Goal: Task Accomplishment & Management: Complete application form

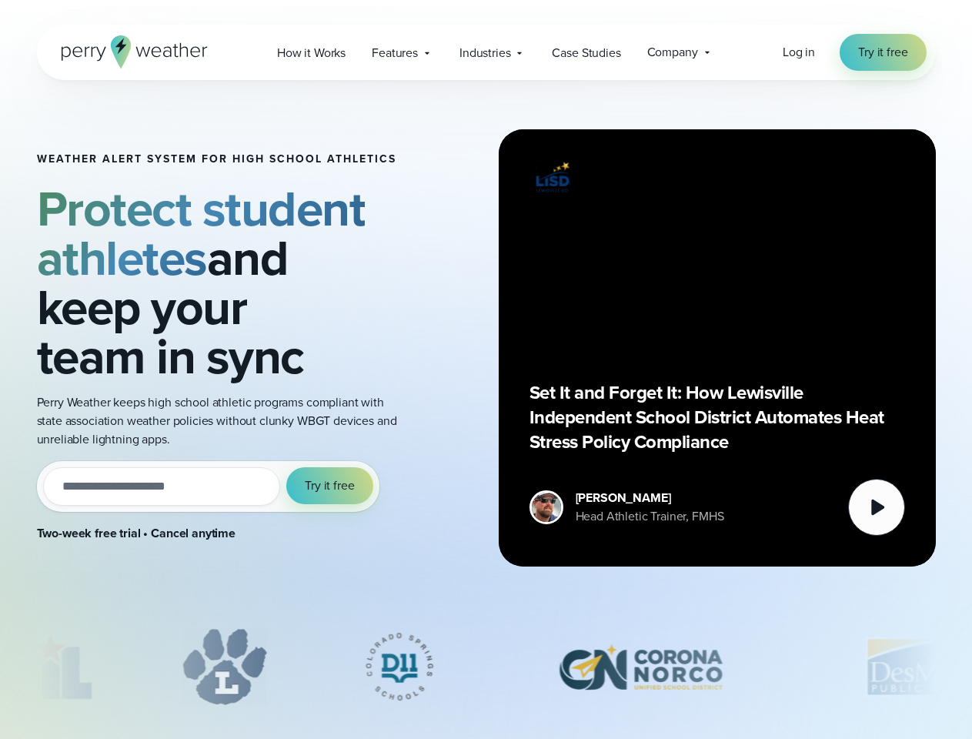
click at [486, 369] on div "Weather Alert System for High School Athletics Protect student athletes and kee…" at bounding box center [486, 348] width 899 height 536
click at [486, 52] on span "Industries" at bounding box center [484, 53] width 51 height 18
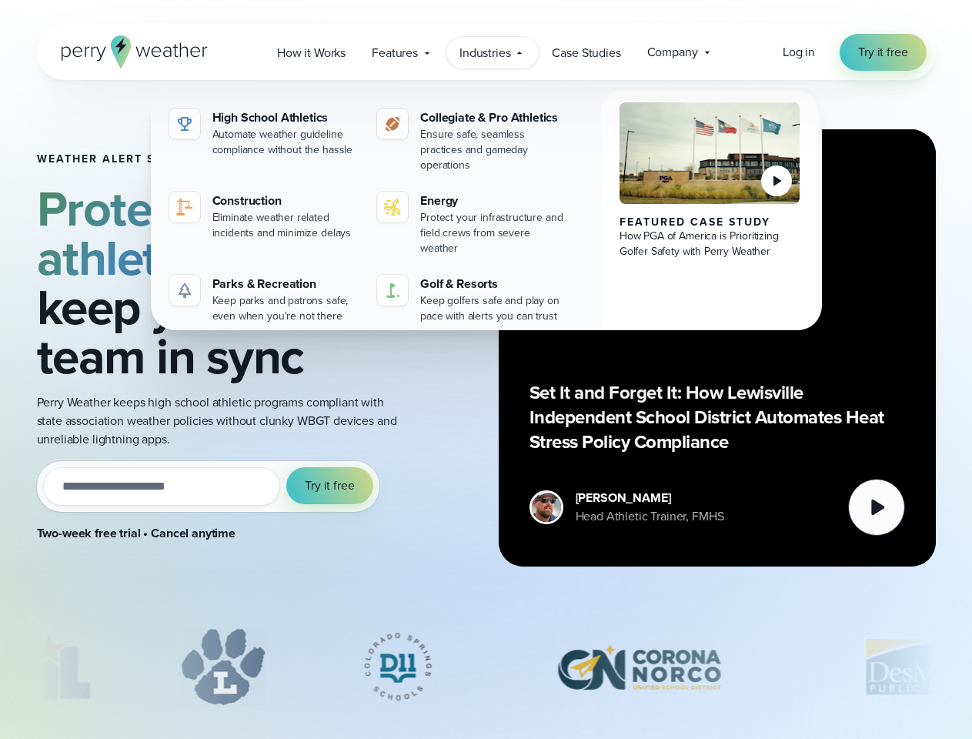
click at [208, 486] on input "email" at bounding box center [162, 486] width 238 height 38
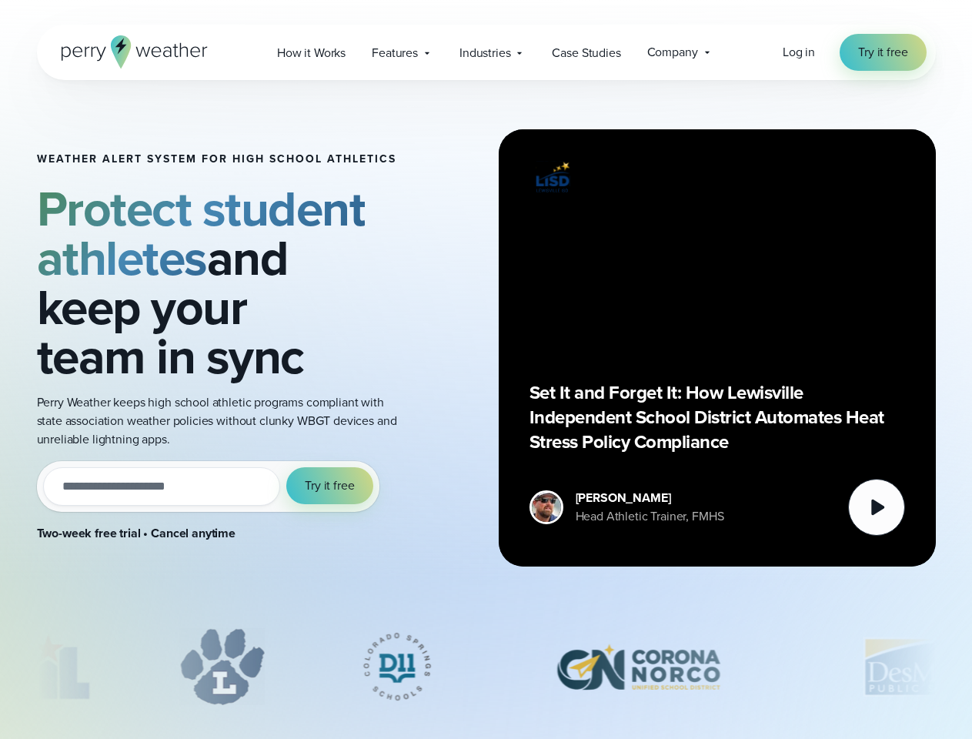
click at [330, 486] on span "Try it free" at bounding box center [329, 485] width 49 height 18
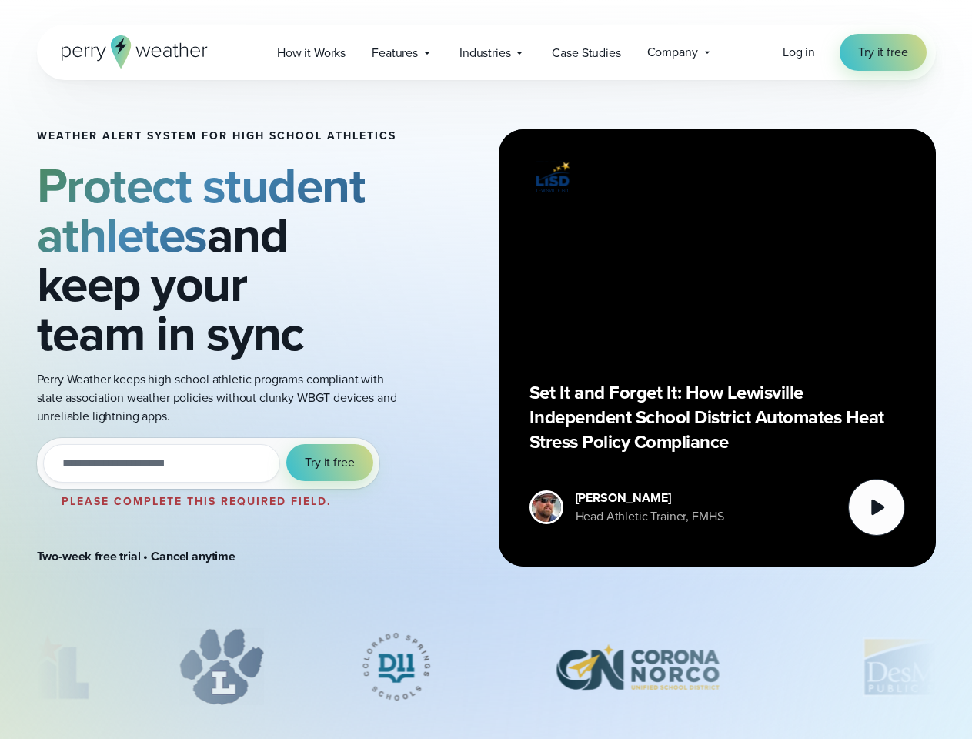
click at [717, 348] on div "Set It and Forget It: How Lewisville Independent School District Automates Heat…" at bounding box center [717, 348] width 376 height 376
click at [876, 507] on icon at bounding box center [877, 507] width 13 height 16
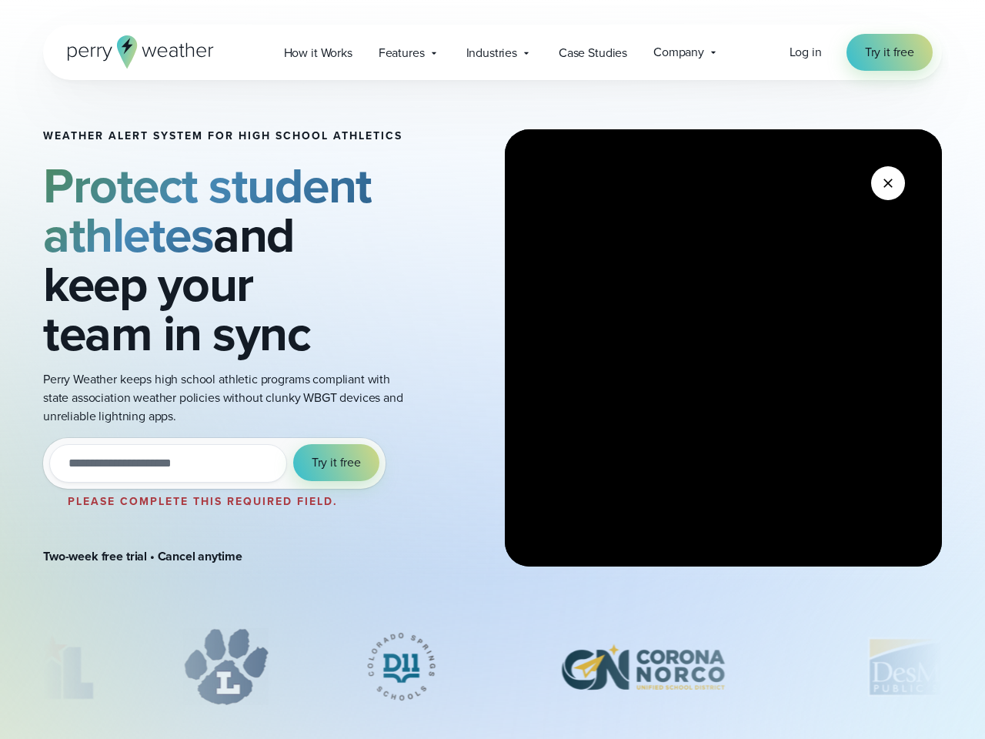
click at [486, 666] on div "slideshow" at bounding box center [492, 666] width 899 height 77
click at [0, 666] on div at bounding box center [492, 670] width 985 height 85
